Goal: Find specific page/section: Find specific page/section

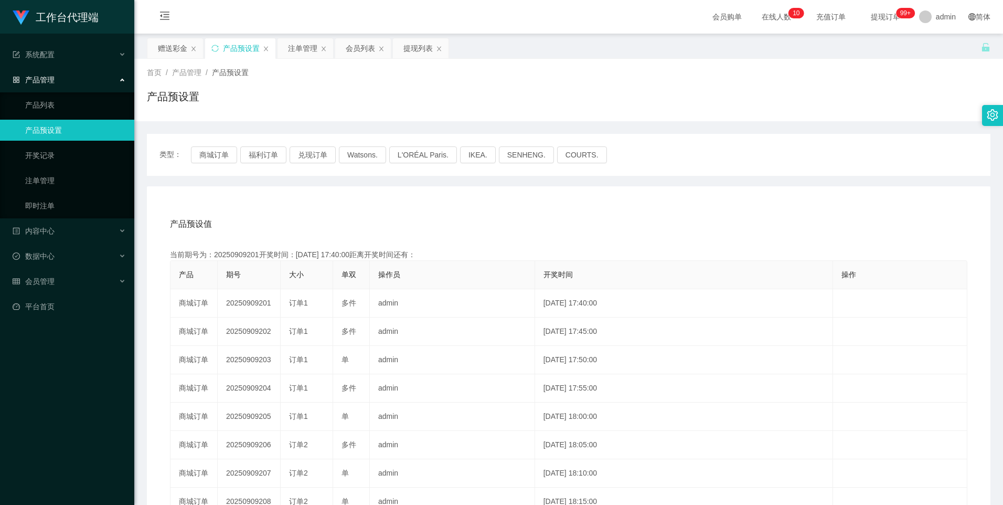
click at [222, 158] on button "商城订单" at bounding box center [214, 154] width 46 height 17
click at [260, 151] on button "福利订单" at bounding box center [263, 154] width 46 height 17
click at [310, 155] on button "兑现订单" at bounding box center [313, 154] width 46 height 17
click at [211, 152] on button "商城订单" at bounding box center [214, 154] width 46 height 17
click at [216, 155] on button "商城订单" at bounding box center [214, 154] width 46 height 17
